Goal: Book appointment/travel/reservation

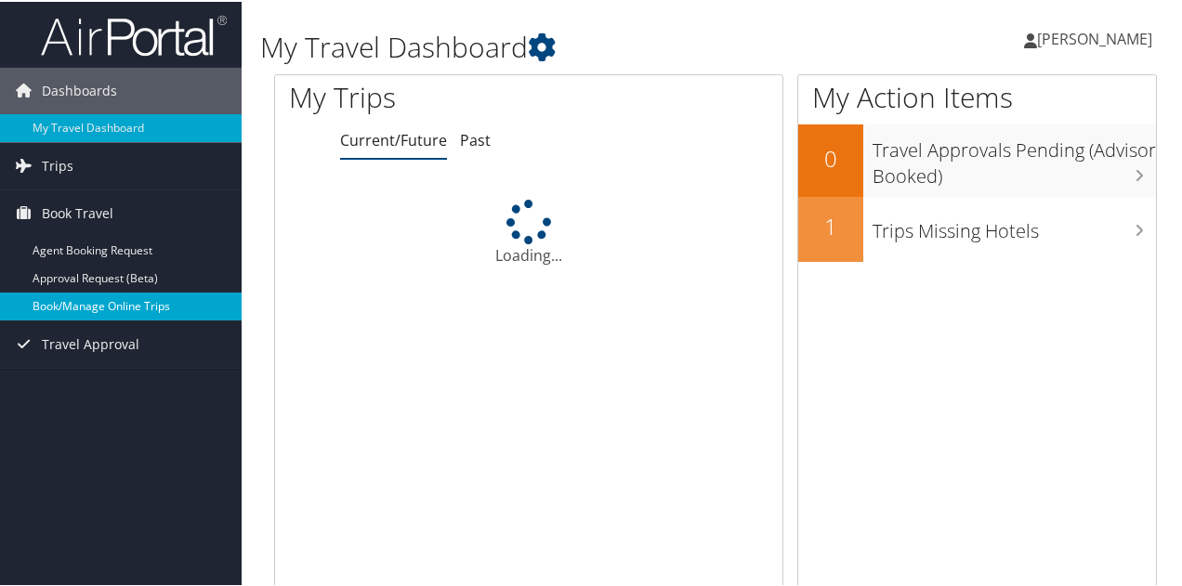
click at [85, 304] on link "Book/Manage Online Trips" at bounding box center [121, 305] width 242 height 28
